Goal: Transaction & Acquisition: Book appointment/travel/reservation

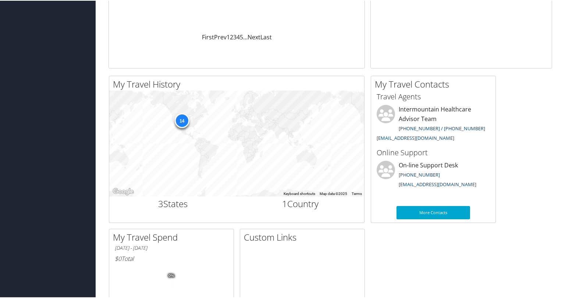
scroll to position [118, 0]
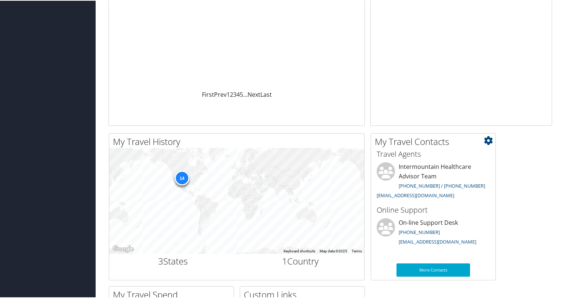
click at [488, 138] on icon at bounding box center [488, 139] width 9 height 9
click at [530, 143] on div "My Travel History Small Medium Large ← Move left → Move right ↑ Move up ↓ Move …" at bounding box center [330, 283] width 455 height 300
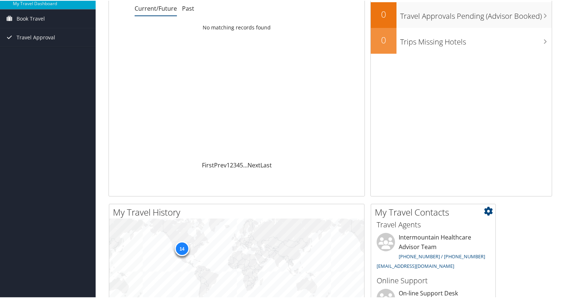
scroll to position [0, 0]
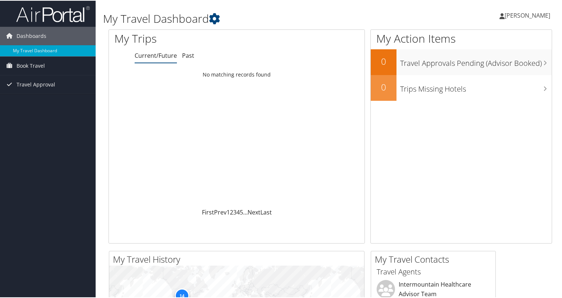
click at [516, 13] on span "[PERSON_NAME]" at bounding box center [528, 15] width 46 height 8
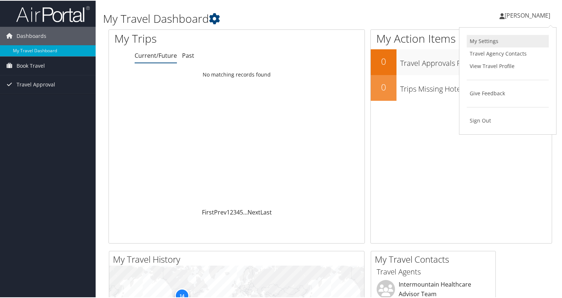
click at [478, 41] on link "My Settings" at bounding box center [508, 40] width 82 height 13
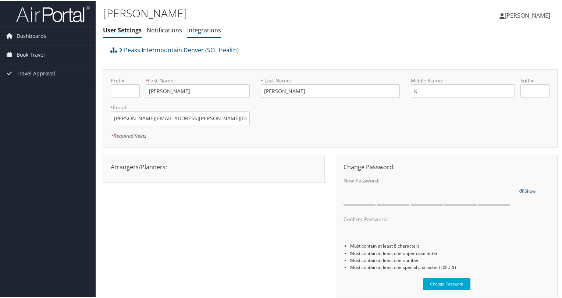
click at [202, 29] on link "Integrations" at bounding box center [204, 29] width 34 height 8
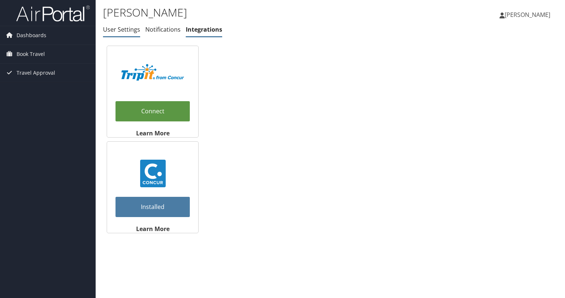
click at [121, 29] on link "User Settings" at bounding box center [121, 29] width 37 height 8
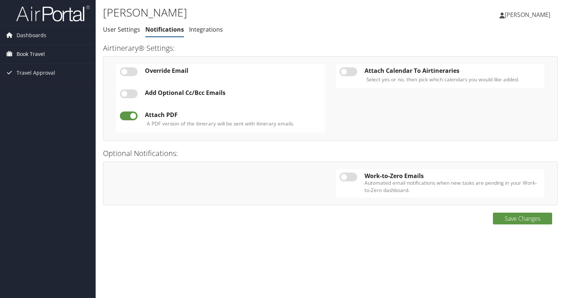
click at [25, 54] on span "Book Travel" at bounding box center [31, 54] width 28 height 18
click at [32, 35] on span "Dashboards" at bounding box center [32, 35] width 30 height 18
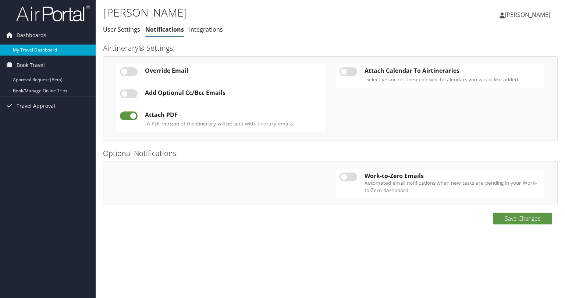
click at [32, 47] on link "My Travel Dashboard" at bounding box center [48, 50] width 96 height 11
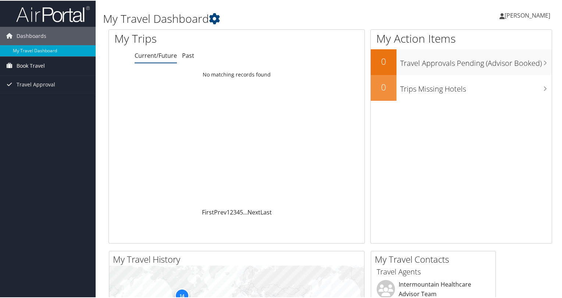
click at [28, 61] on span "Book Travel" at bounding box center [31, 65] width 28 height 18
click at [31, 91] on link "Book/Manage Online Trips" at bounding box center [48, 90] width 96 height 11
